Goal: Check status: Check status

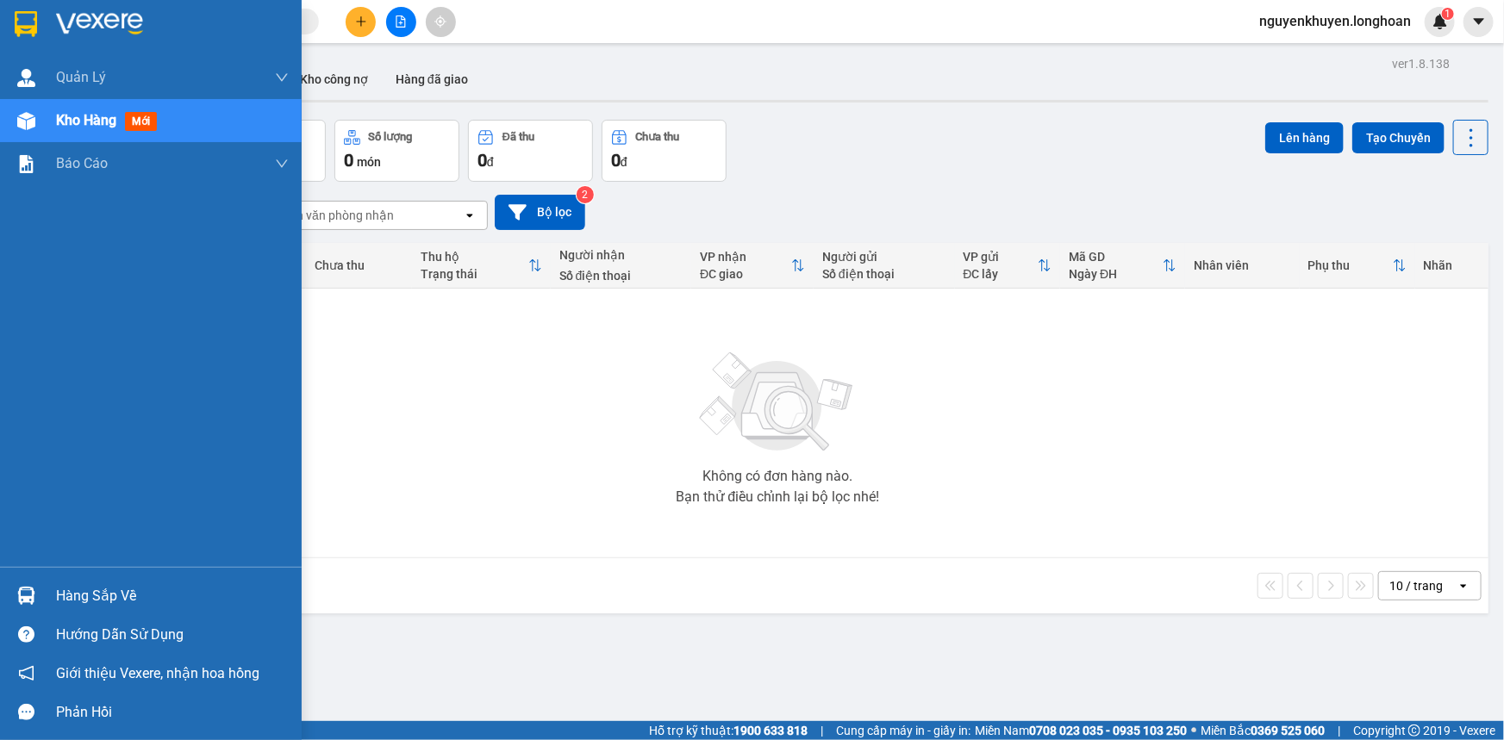
click at [112, 590] on div "Hàng sắp về" at bounding box center [172, 596] width 233 height 26
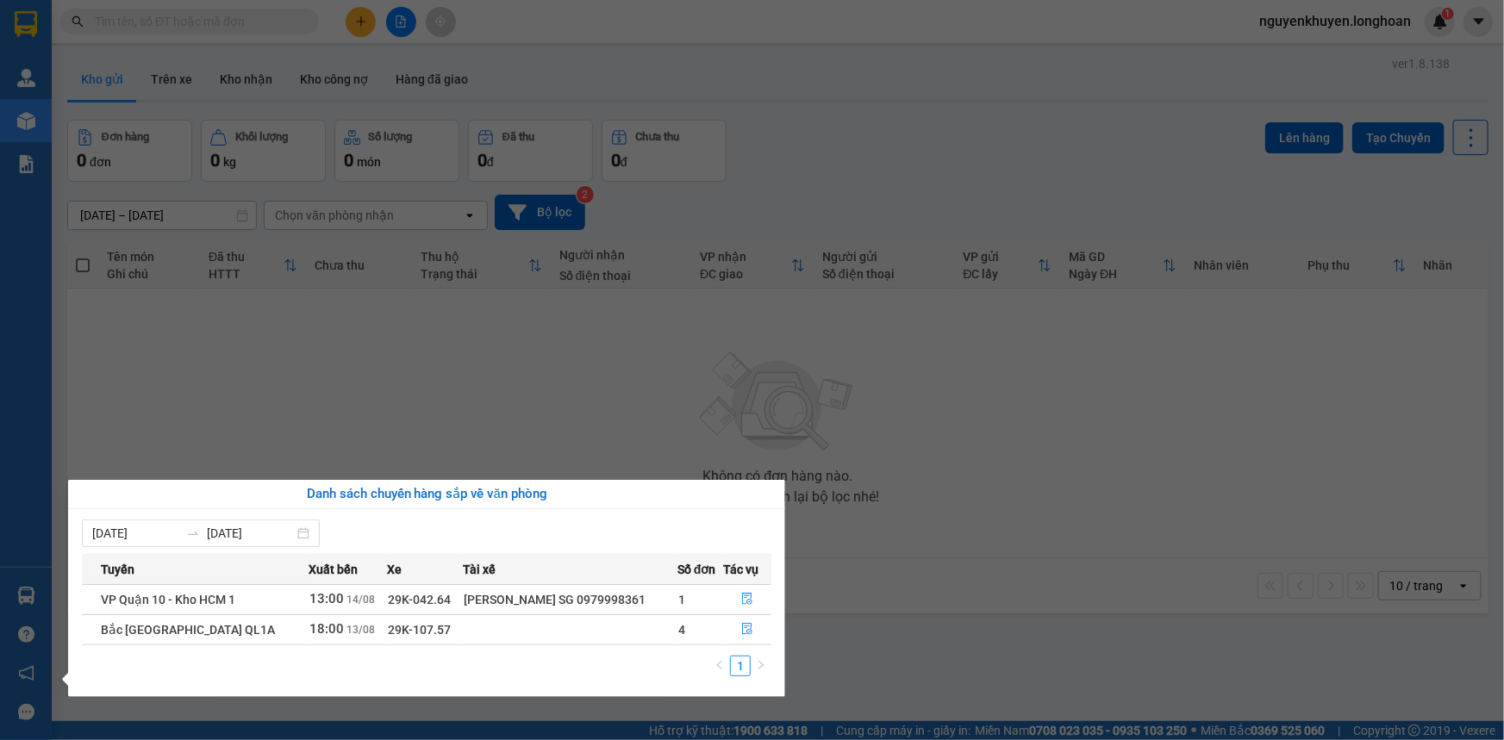
click at [741, 353] on section "Kết quả tìm kiếm ( 0 ) Bộ lọc No Data nguyenkhuyen.longhoan 1 Quản [PERSON_NAME…" at bounding box center [752, 370] width 1504 height 740
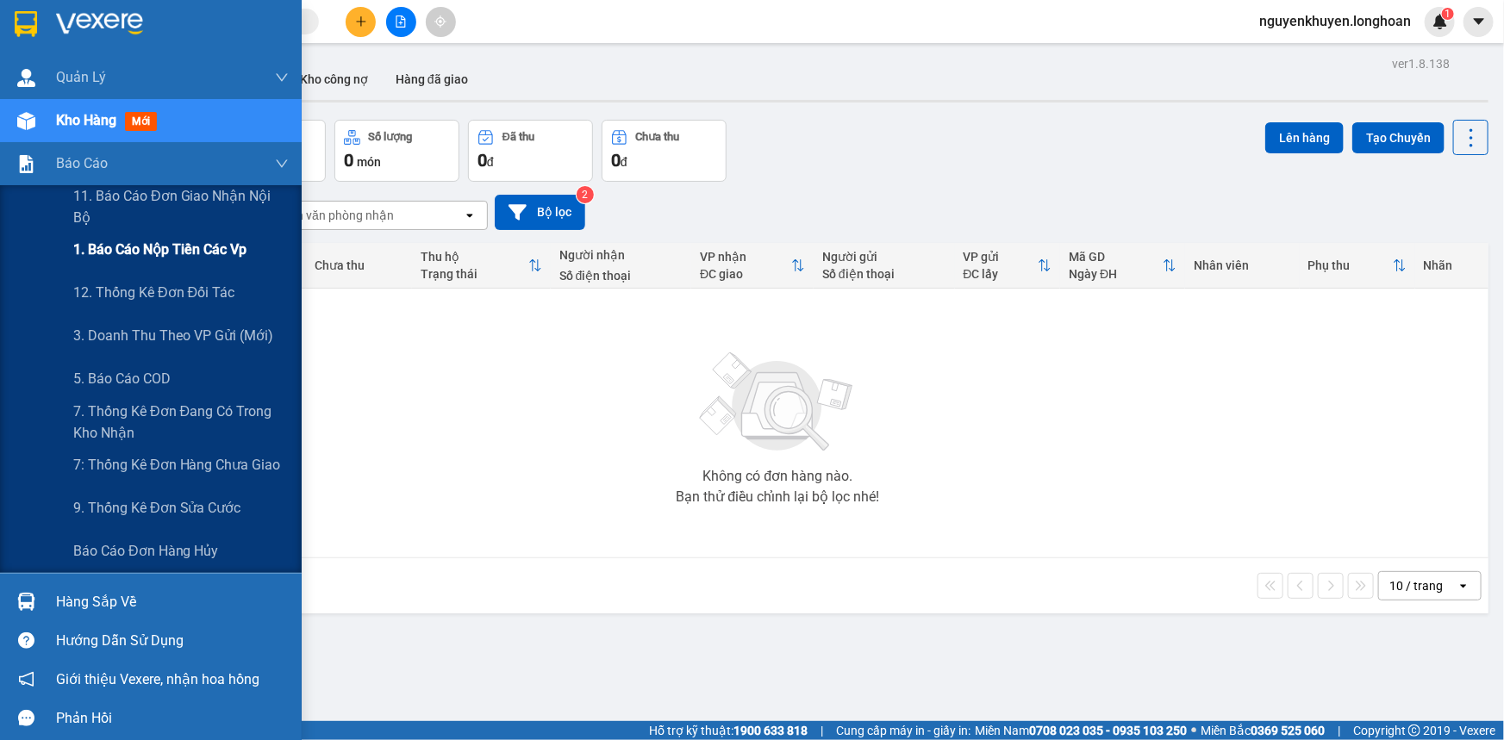
click at [123, 249] on span "1. Báo cáo nộp tiền các vp" at bounding box center [159, 250] width 173 height 22
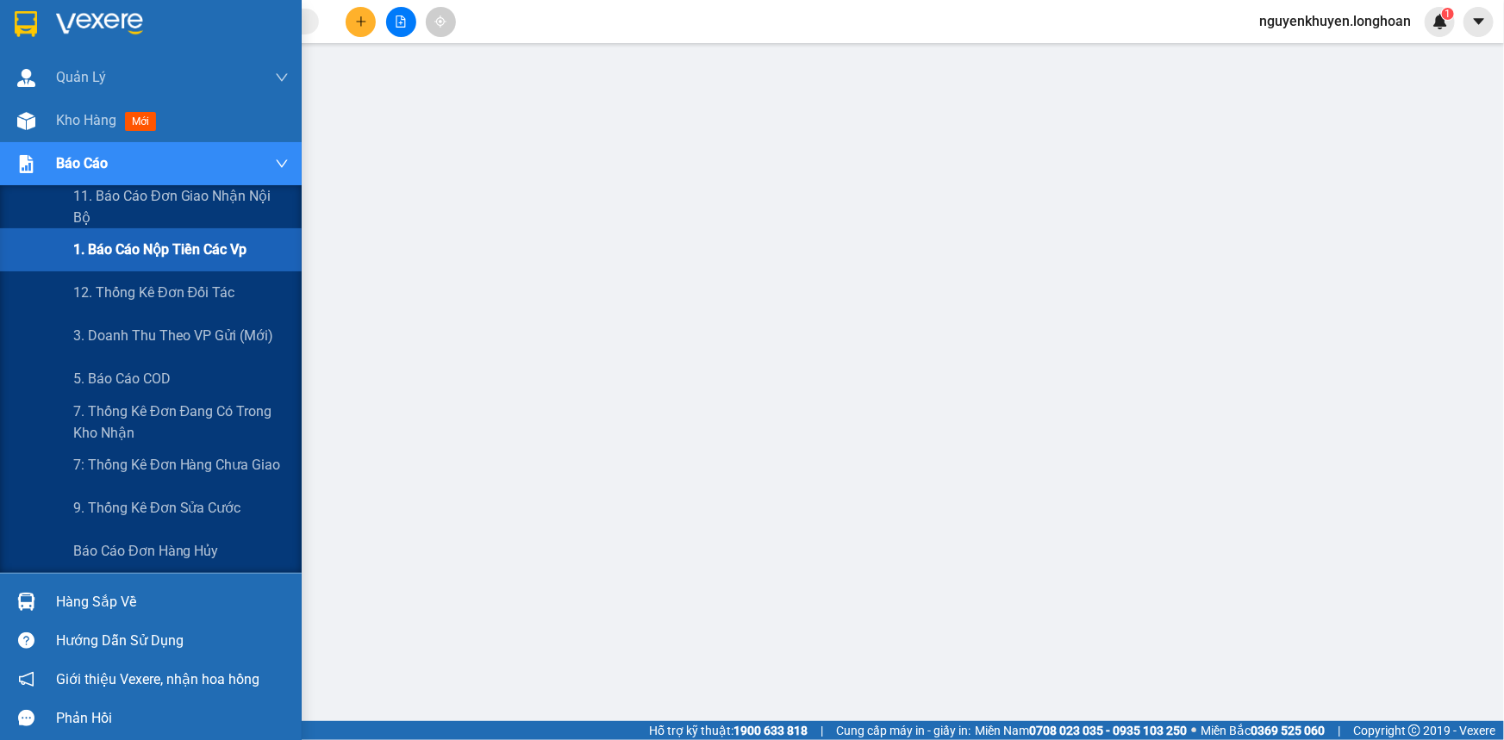
click at [61, 163] on span "Báo cáo" at bounding box center [82, 164] width 52 height 22
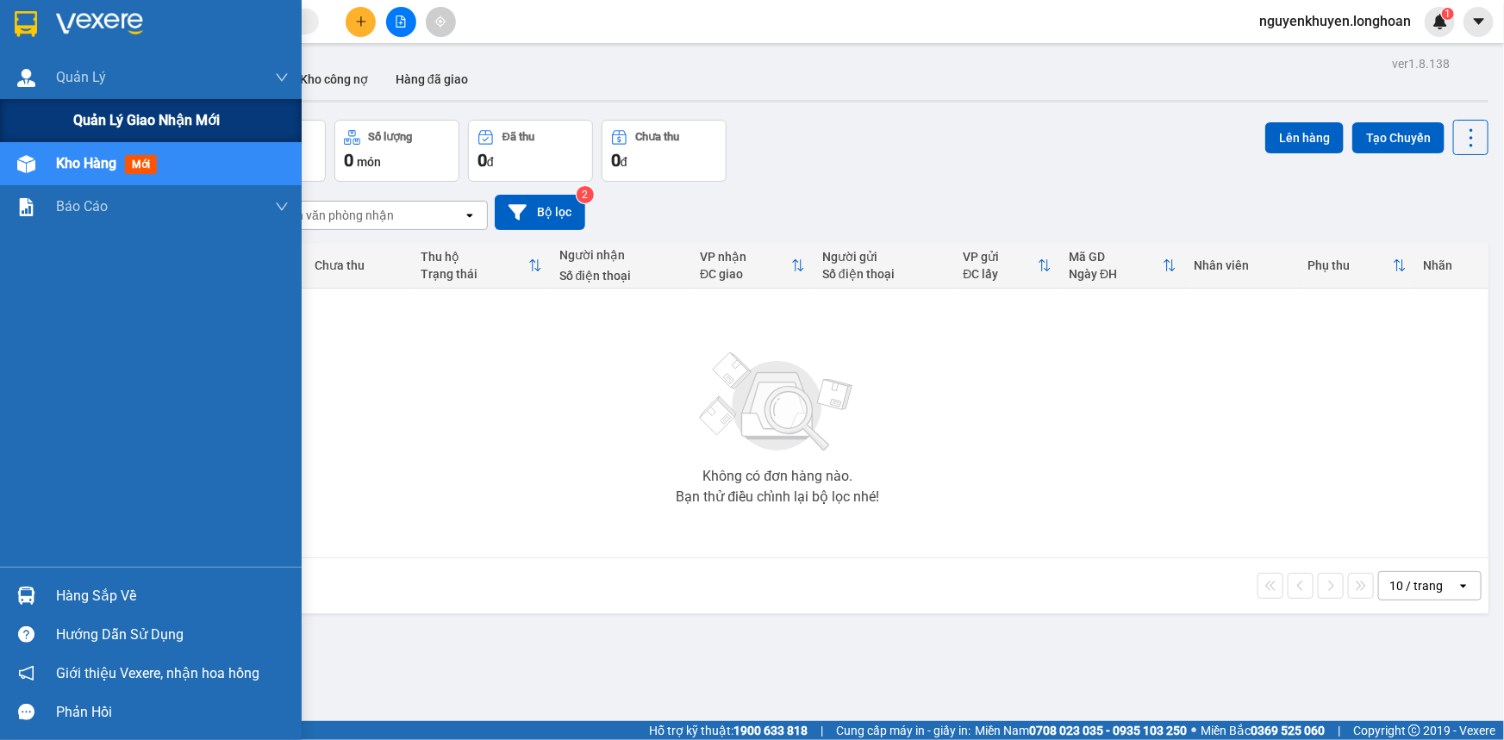
click at [89, 120] on span "Quản lý giao nhận mới" at bounding box center [146, 120] width 147 height 22
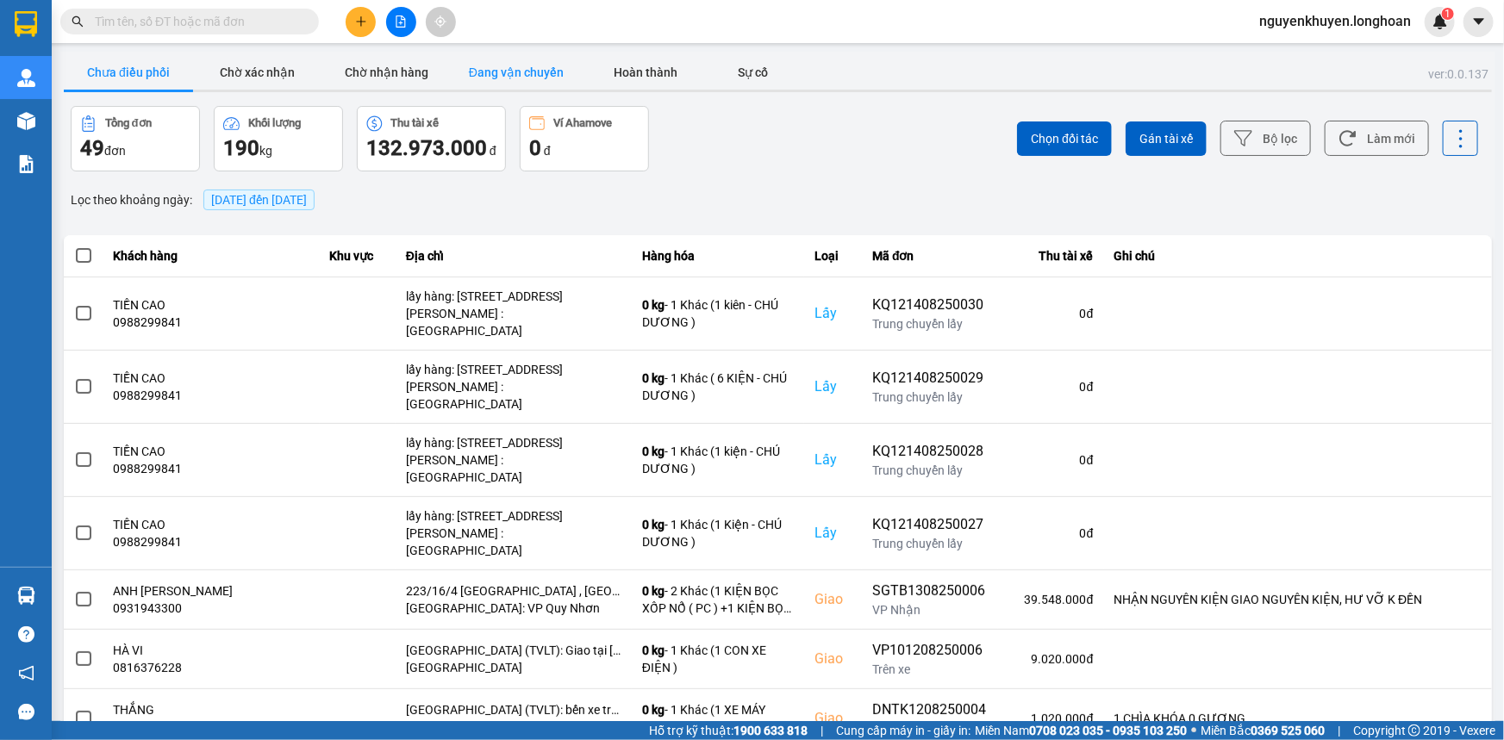
click at [514, 72] on button "Đang vận chuyển" at bounding box center [516, 72] width 129 height 34
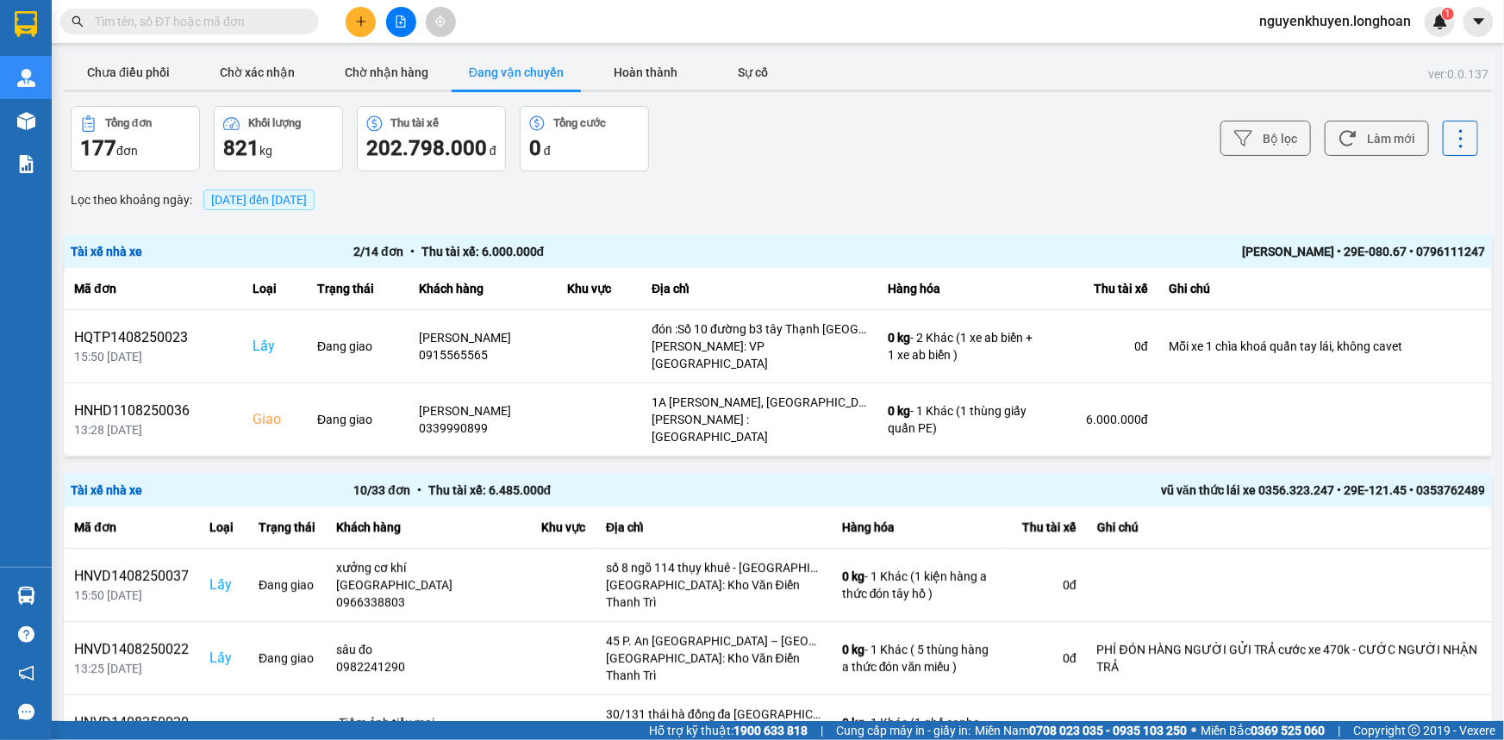
click at [307, 202] on span "14/08/2025 đến 14/08/2025" at bounding box center [259, 200] width 96 height 14
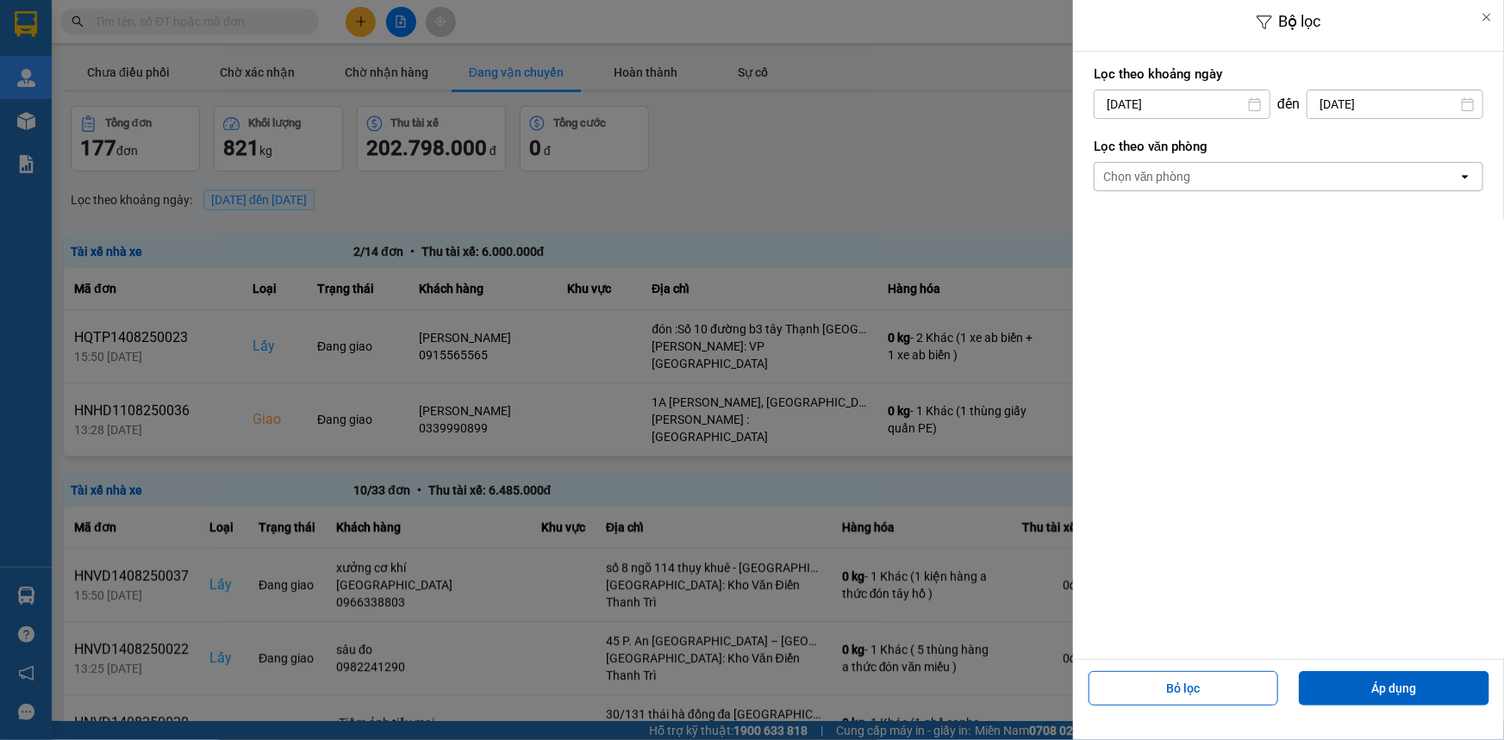
click at [1221, 177] on div "Chọn văn phòng" at bounding box center [1276, 177] width 364 height 28
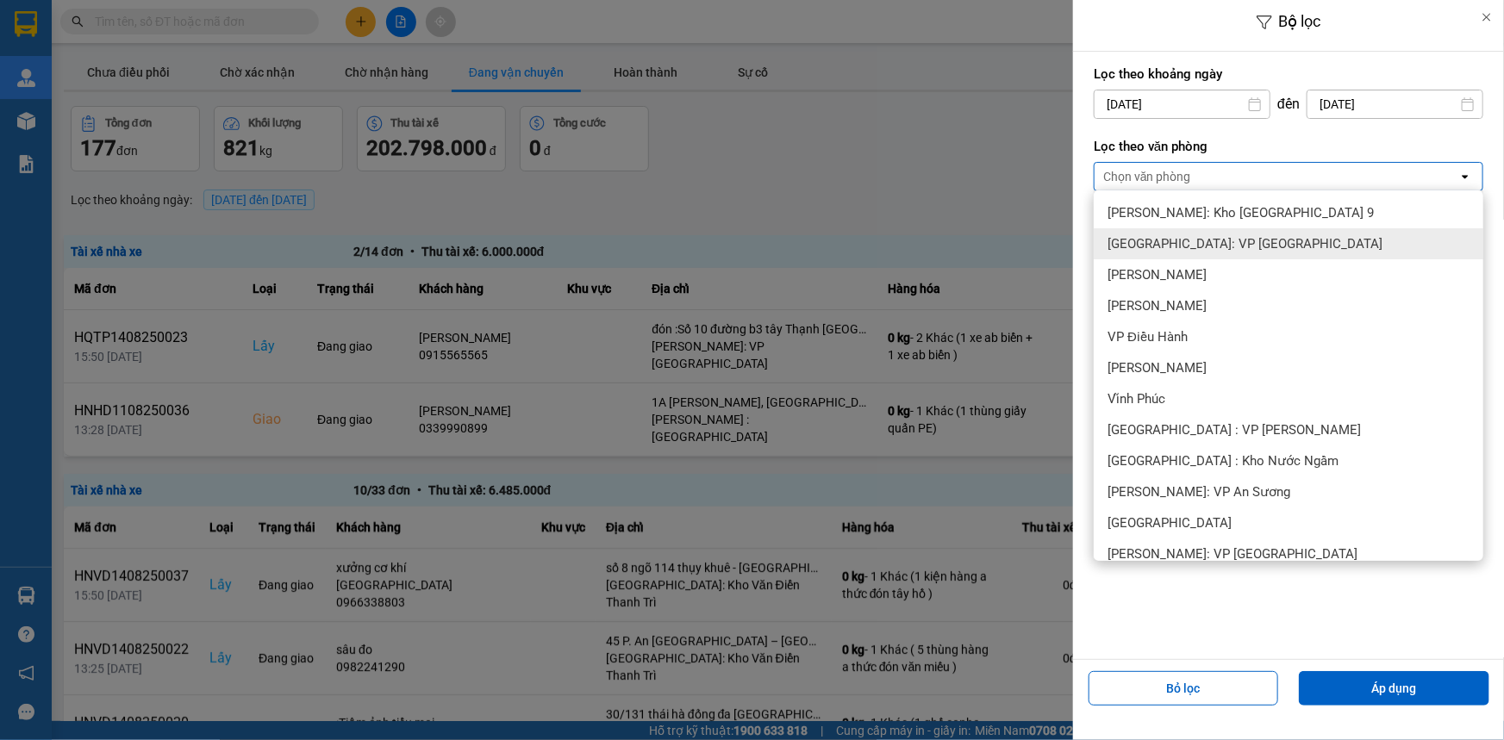
click at [1200, 250] on span "Quảng Ngãi: VP Trường Chinh" at bounding box center [1244, 243] width 275 height 17
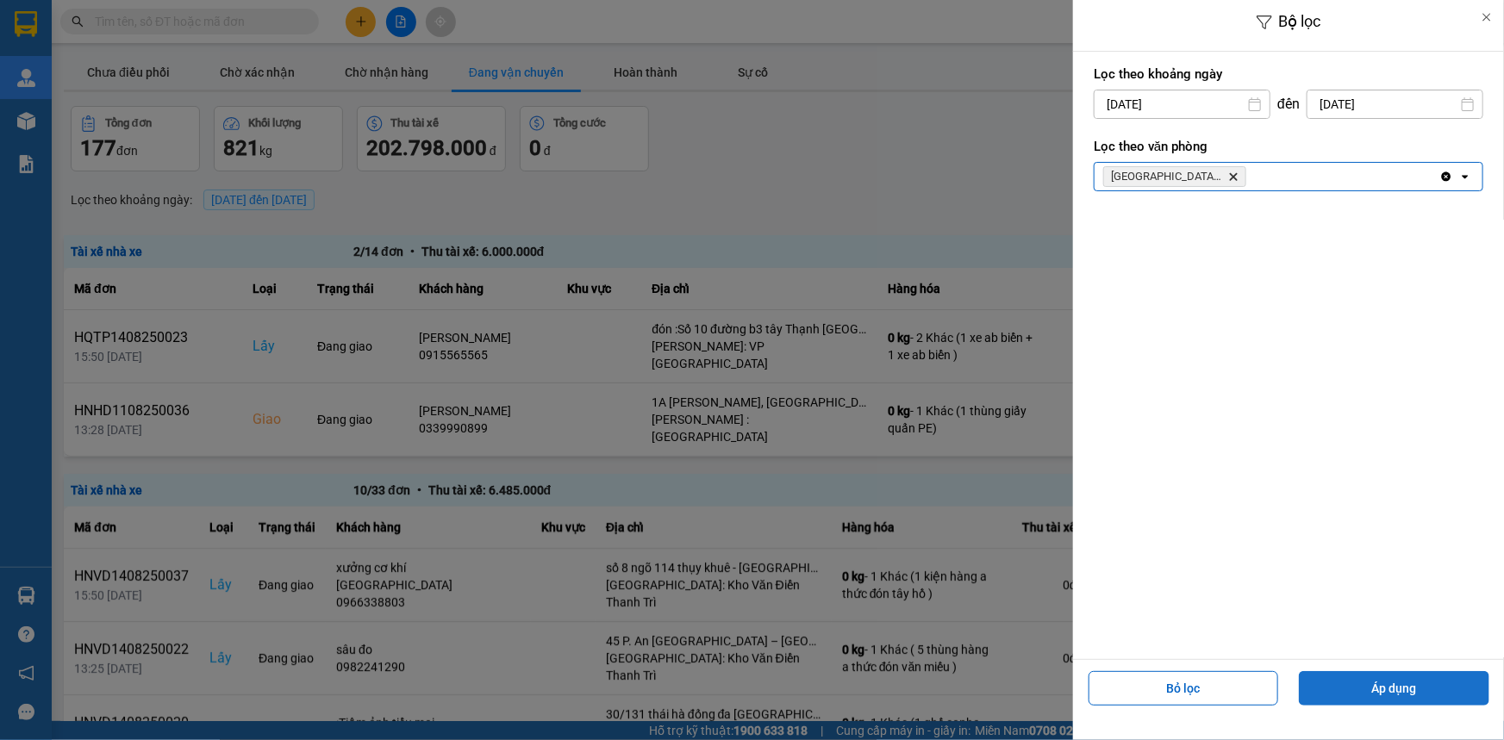
click at [1354, 688] on button "Áp dụng" at bounding box center [1394, 688] width 190 height 34
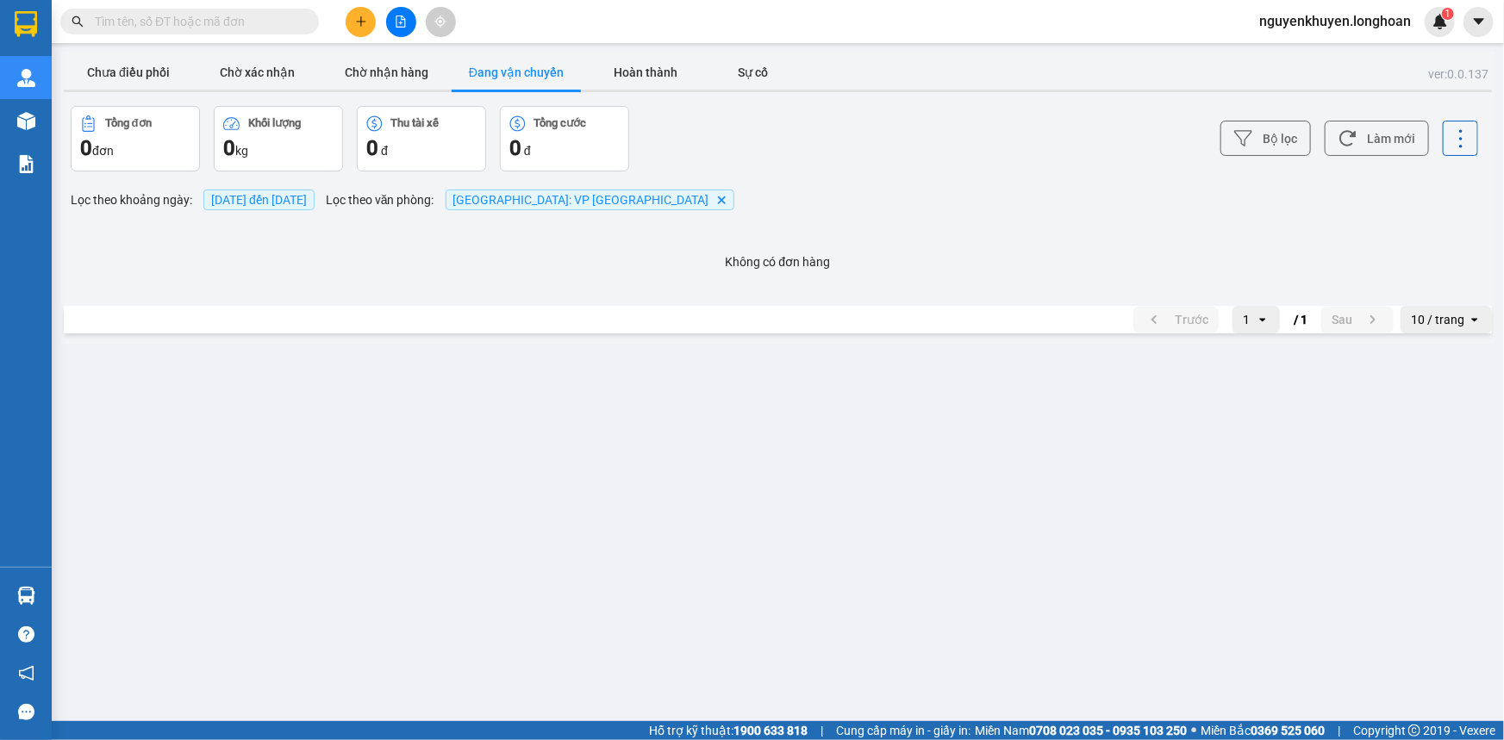
click at [260, 193] on span "14/08/2025 đến 14/08/2025" at bounding box center [259, 200] width 96 height 14
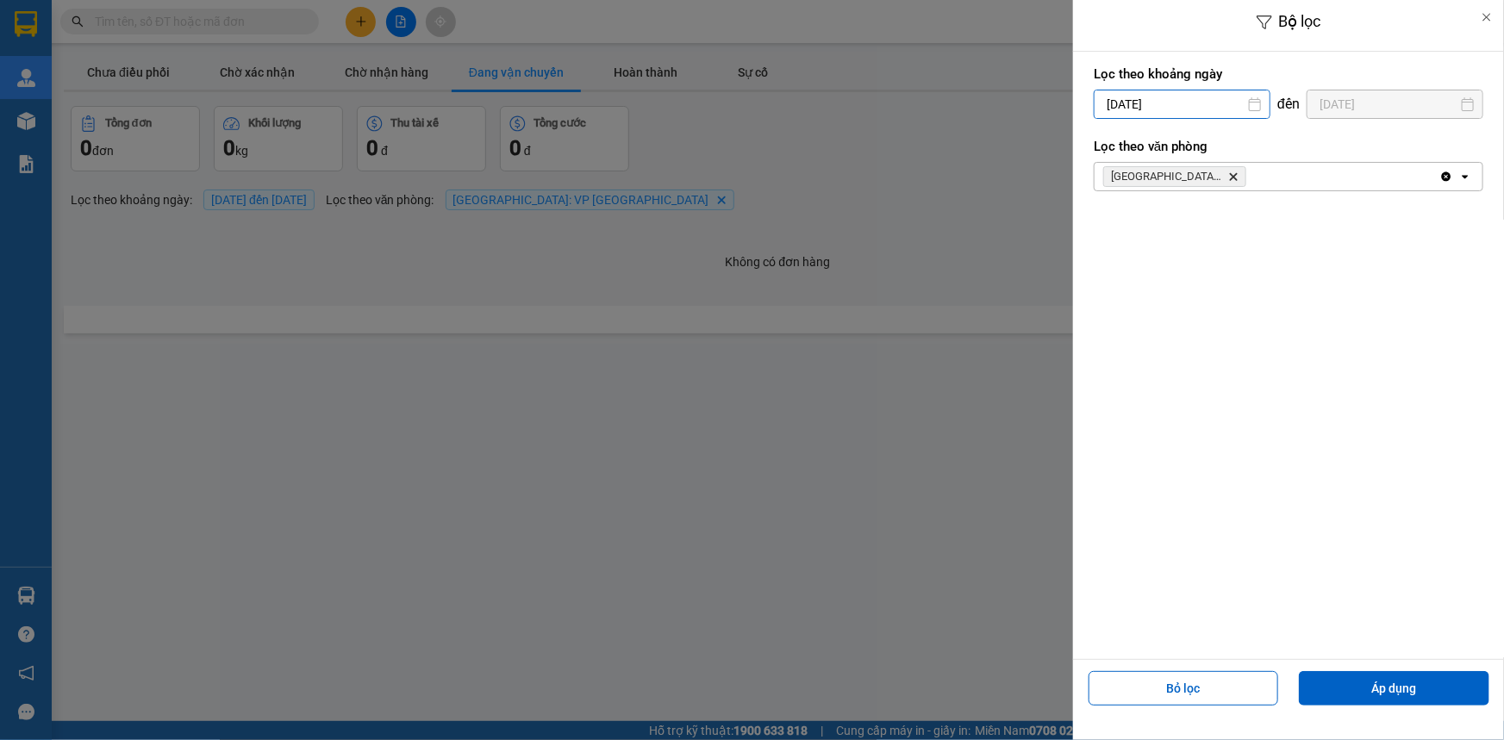
click at [1147, 344] on div "Bộ lọc Lọc theo khoảng ngày 14/08/2025 Press the down arrow key to interact wit…" at bounding box center [777, 344] width 1435 height 0
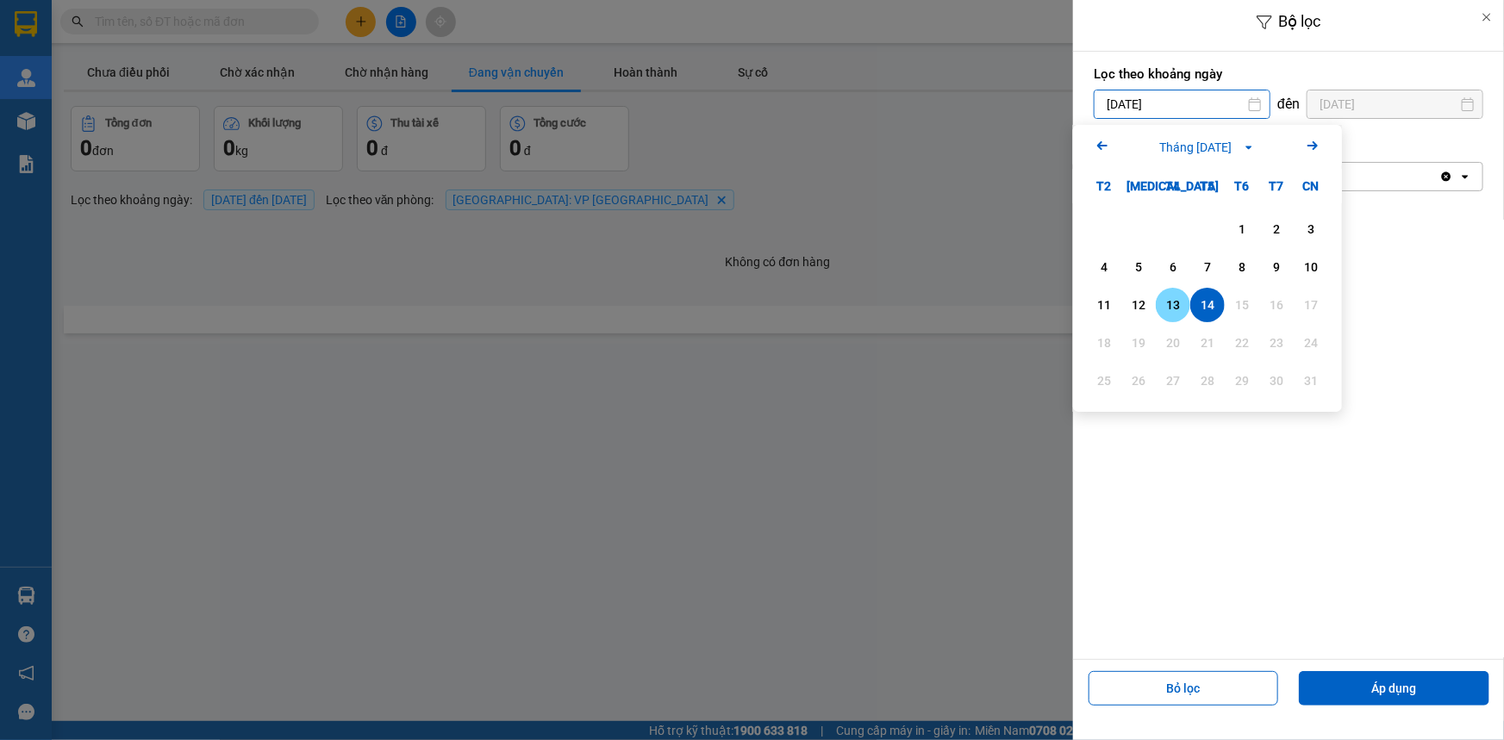
click at [1178, 306] on div "13" at bounding box center [1173, 305] width 24 height 21
type input "13/08/2025"
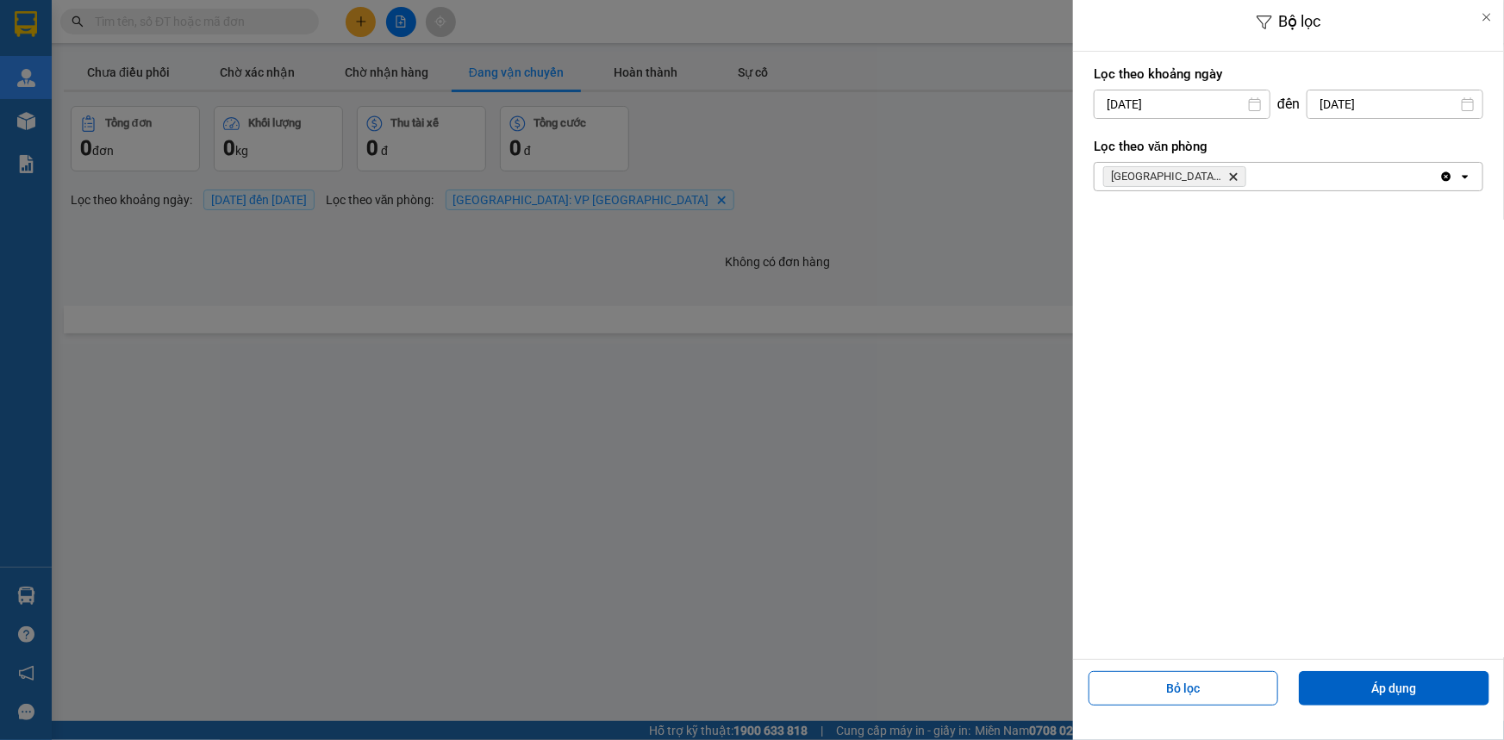
click at [1338, 103] on input "[DATE]" at bounding box center [1394, 104] width 175 height 28
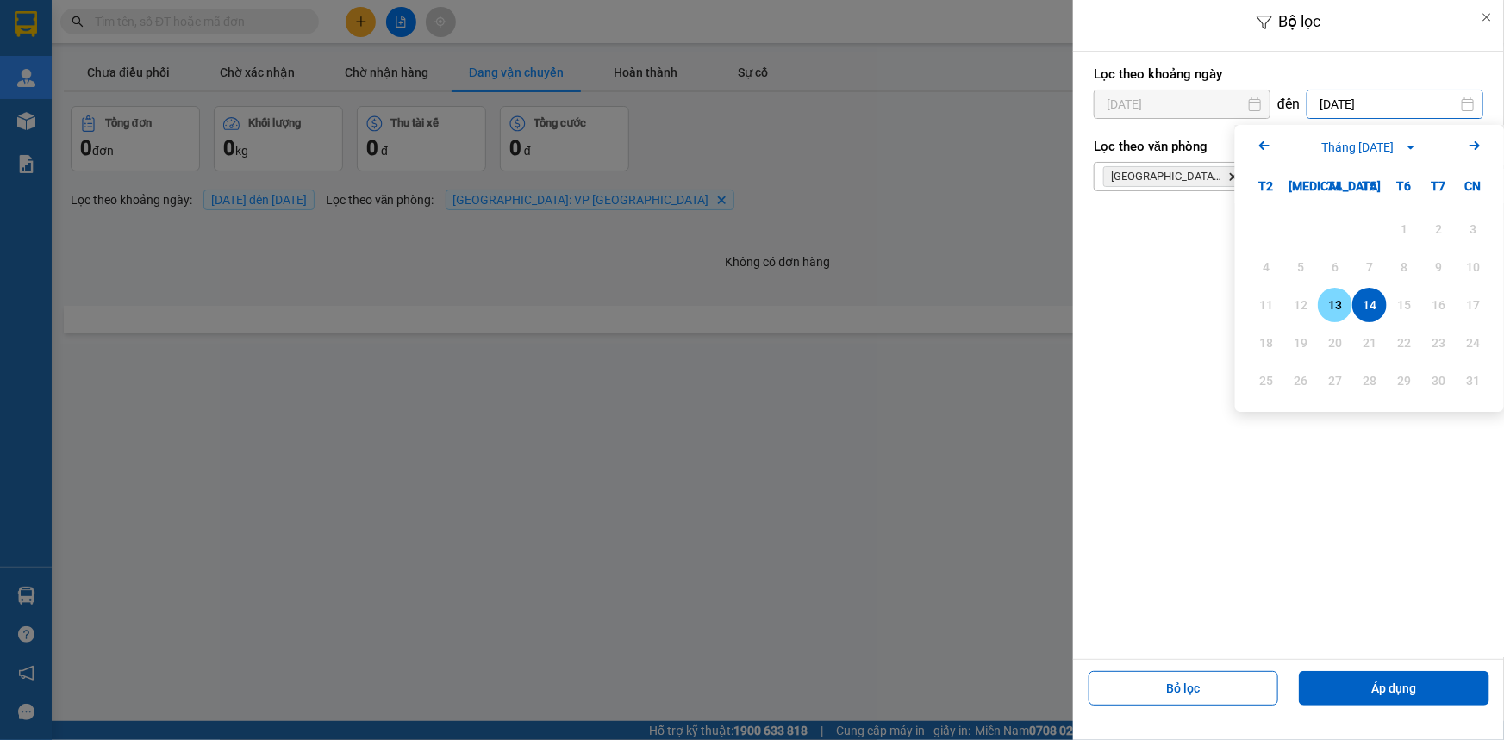
click at [1335, 302] on div "13" at bounding box center [1335, 305] width 24 height 21
type input "13/08/2025"
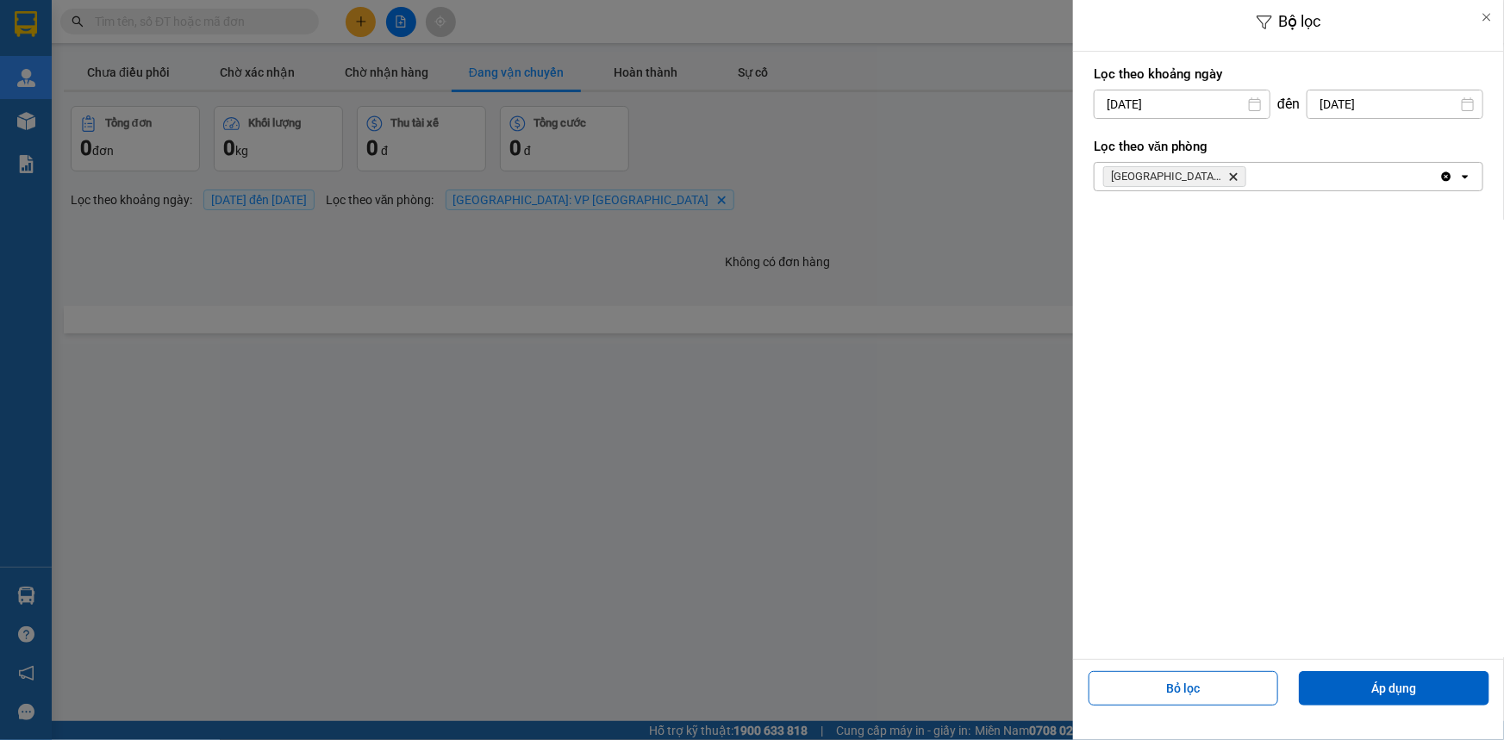
click at [1355, 319] on div "Lọc theo khoảng ngày 13/08/2025 Press the down arrow key to interact with the c…" at bounding box center [1288, 356] width 431 height 608
click at [1398, 679] on button "Áp dụng" at bounding box center [1394, 688] width 190 height 34
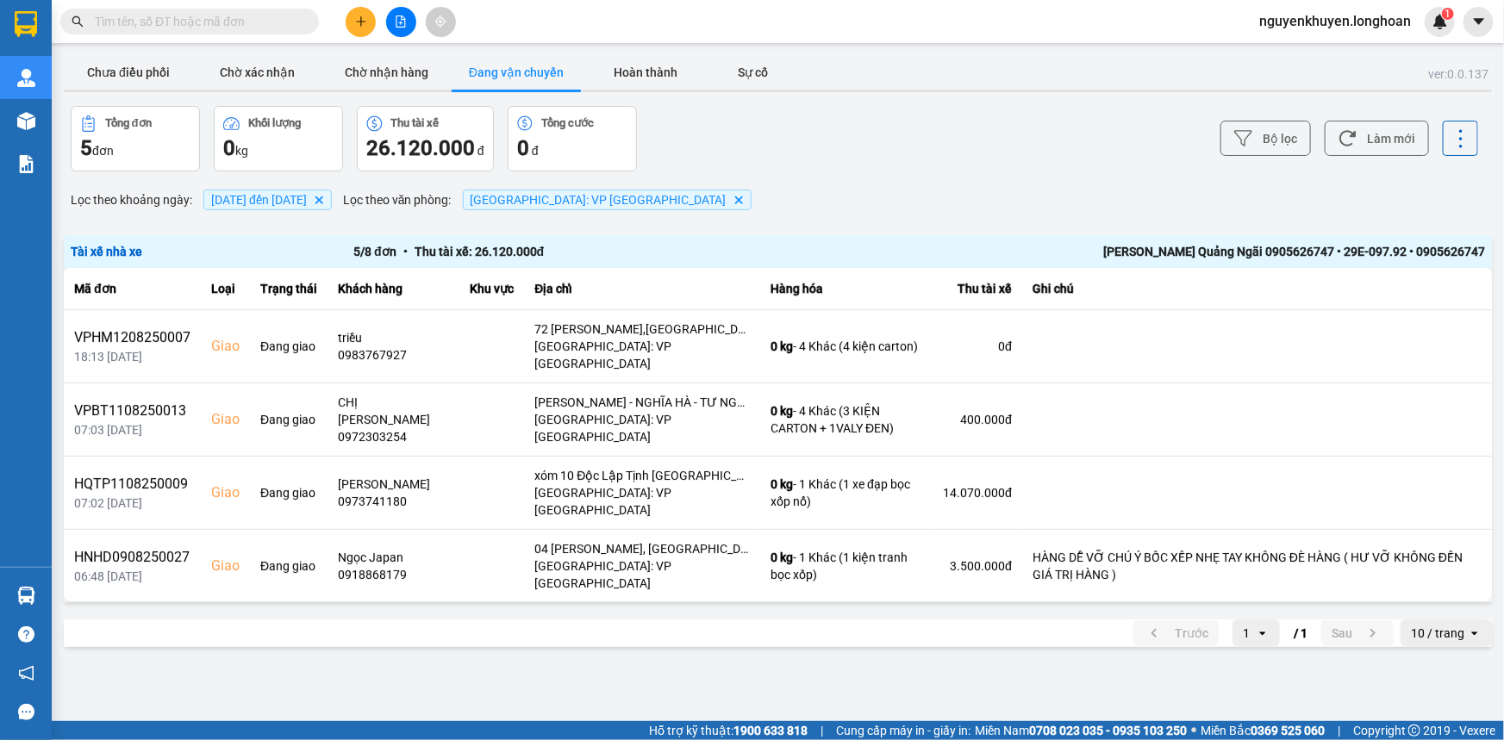
click at [561, 631] on div "Quảng Ngãi: VP Trường Chinh" at bounding box center [641, 648] width 215 height 34
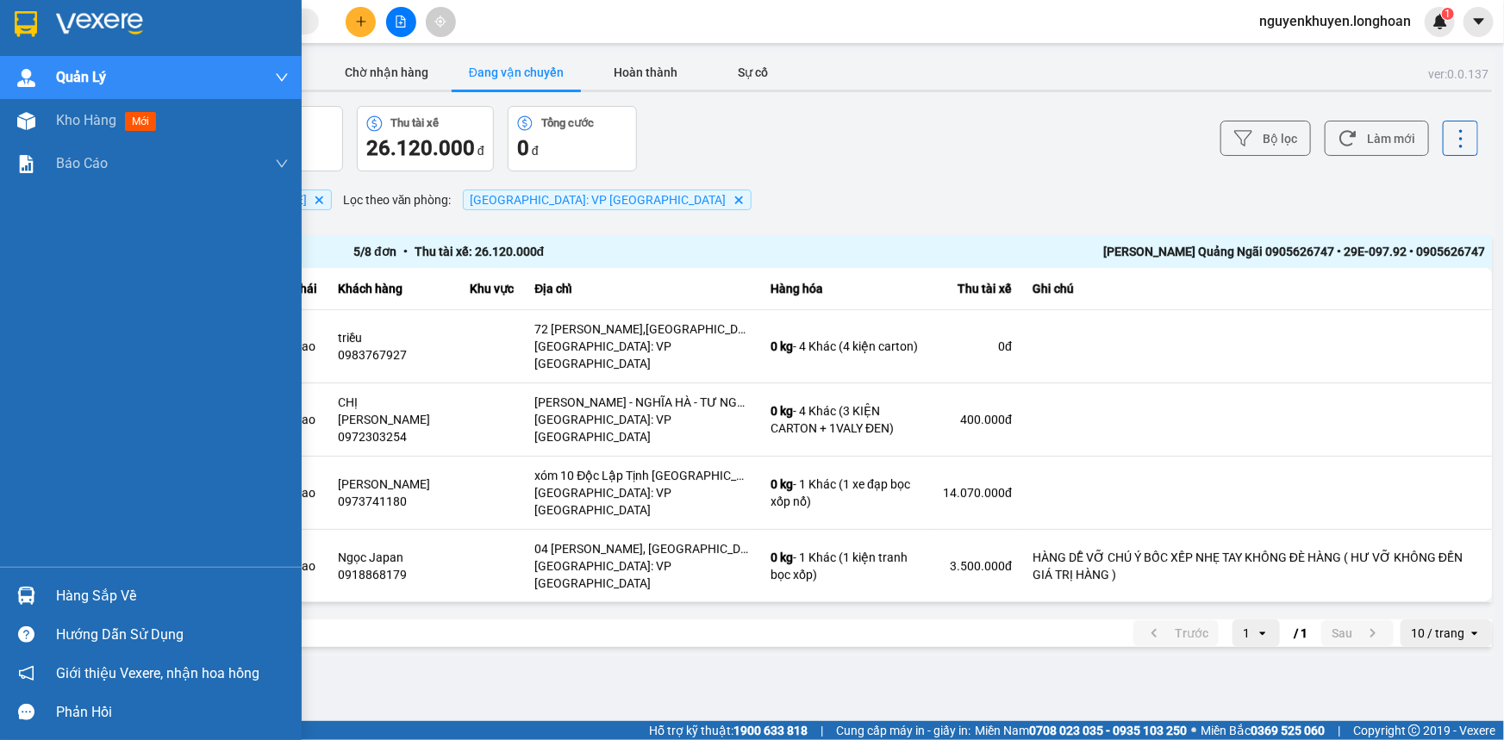
click at [118, 601] on div "Hàng sắp về" at bounding box center [172, 596] width 233 height 26
